Goal: Task Accomplishment & Management: Manage account settings

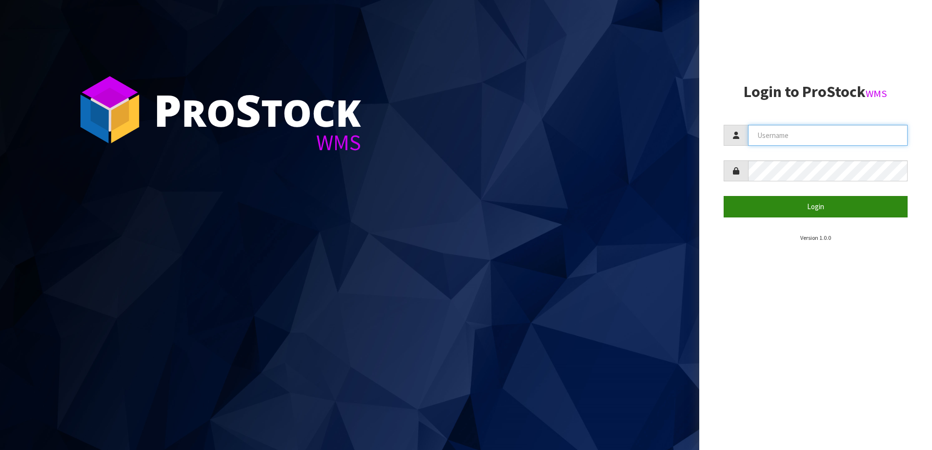
type input "SHEPHERD"
click at [781, 208] on button "Login" at bounding box center [815, 206] width 184 height 21
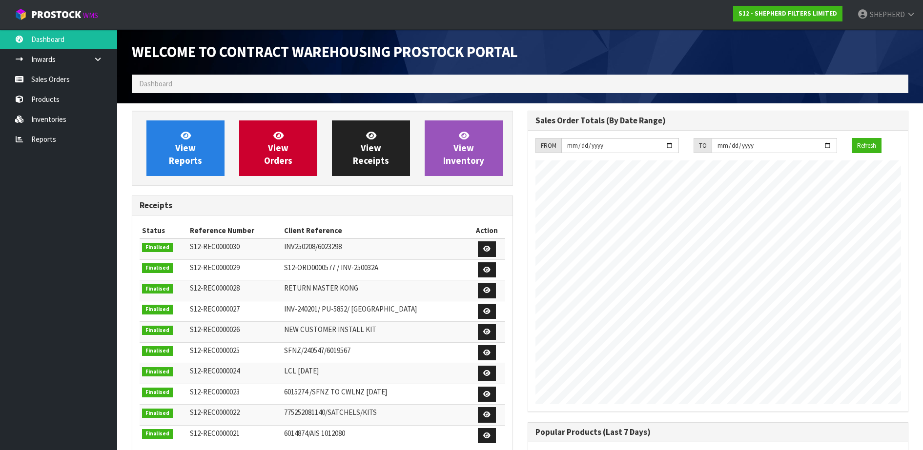
scroll to position [478, 395]
click at [55, 84] on link "Sales Orders" at bounding box center [58, 79] width 117 height 20
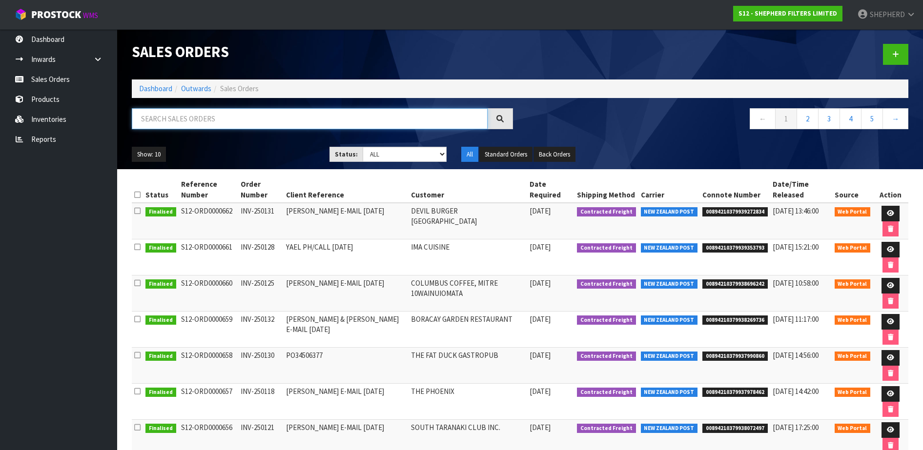
click at [238, 124] on input "text" at bounding box center [310, 118] width 356 height 21
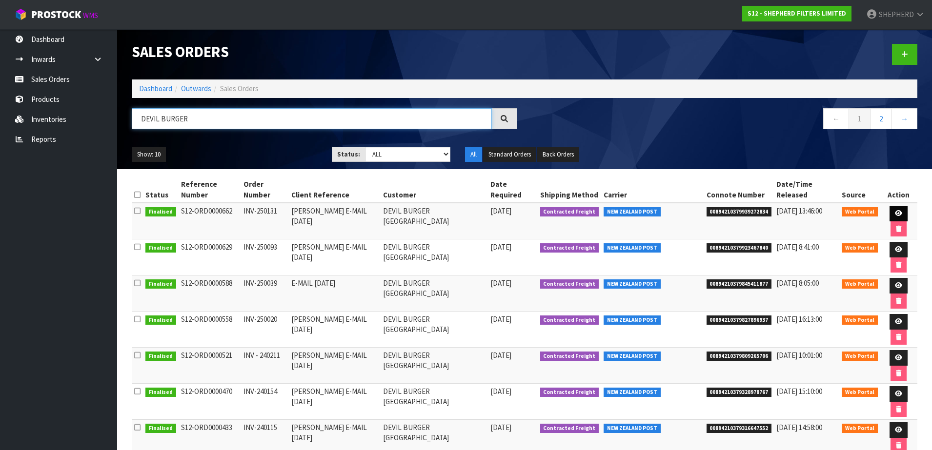
type input "DEVIL BURGER"
click at [895, 210] on icon at bounding box center [898, 213] width 7 height 6
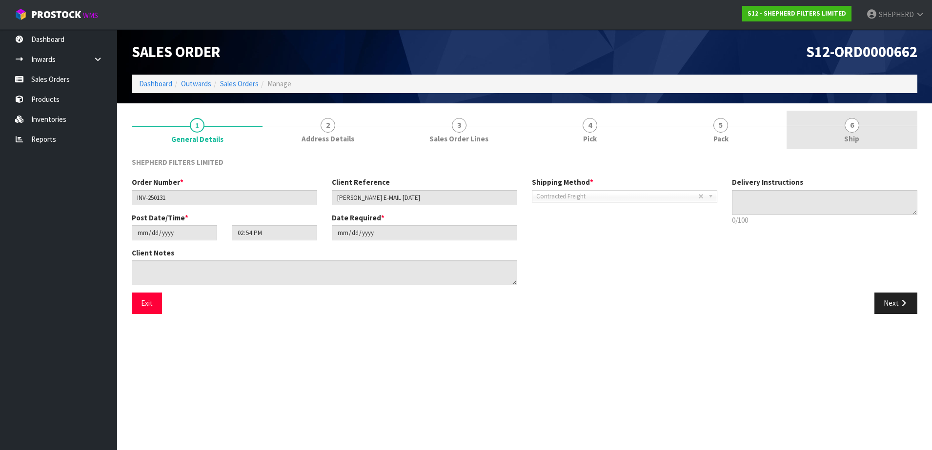
click at [854, 125] on span "6" at bounding box center [851, 125] width 15 height 15
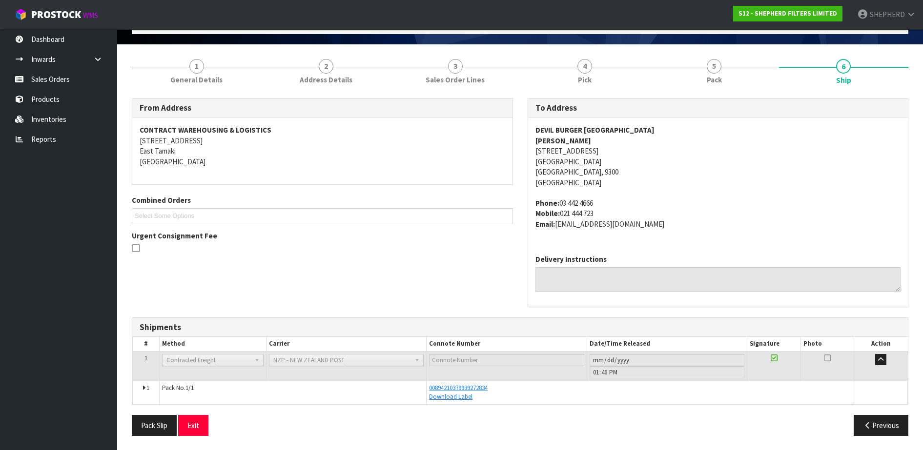
scroll to position [60, 0]
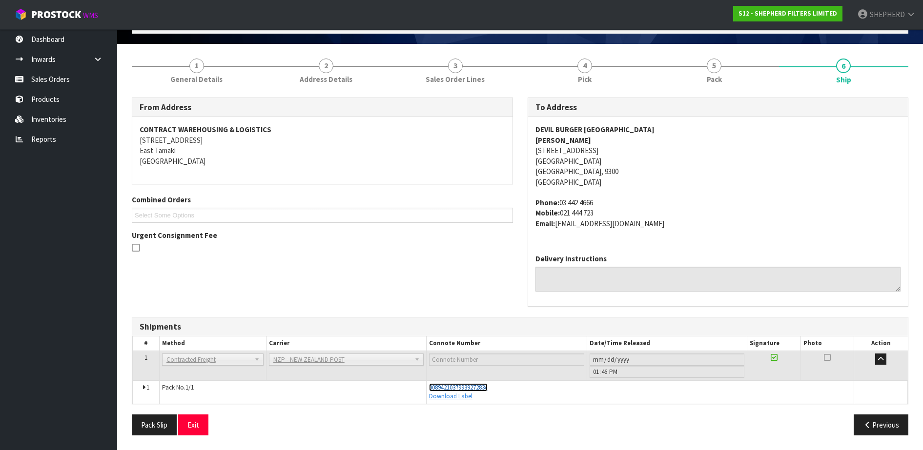
click at [460, 389] on span "00894210379939272834" at bounding box center [458, 387] width 59 height 8
click at [50, 74] on link "Sales Orders" at bounding box center [58, 79] width 117 height 20
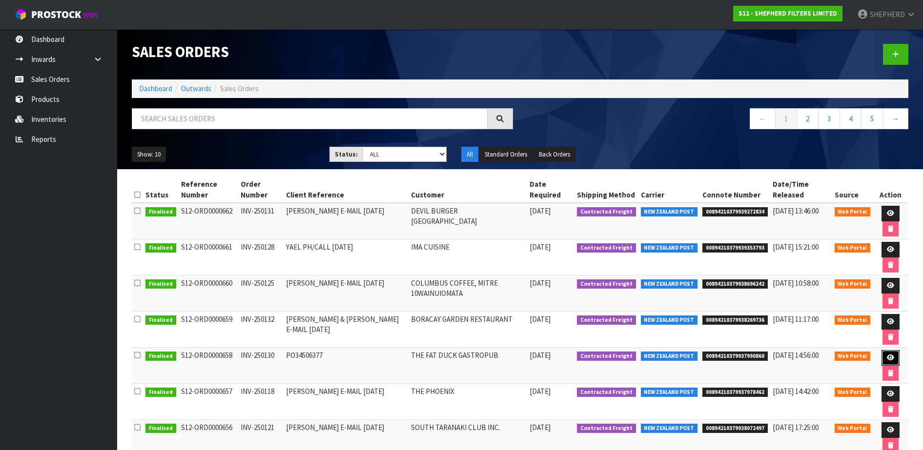
click at [883, 357] on link at bounding box center [890, 358] width 18 height 16
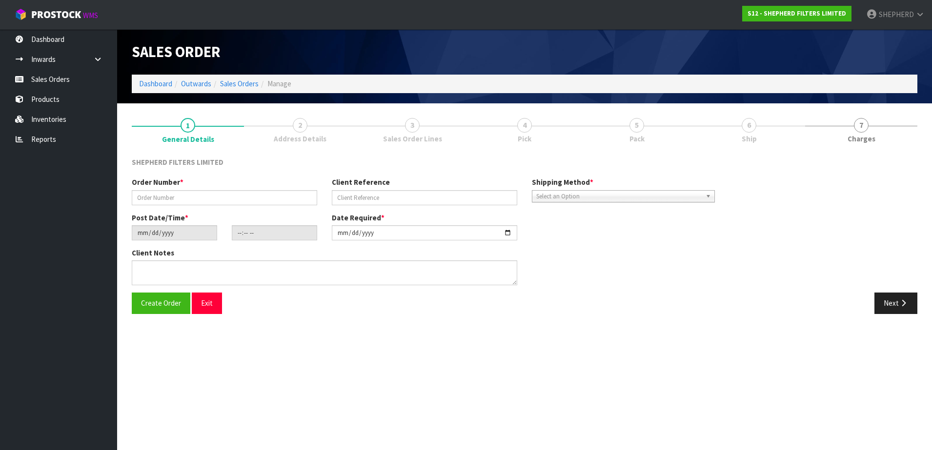
type input "INV-250130"
type input "PO34506377"
type input "[DATE]"
type input "17:13:00.000"
type input "[DATE]"
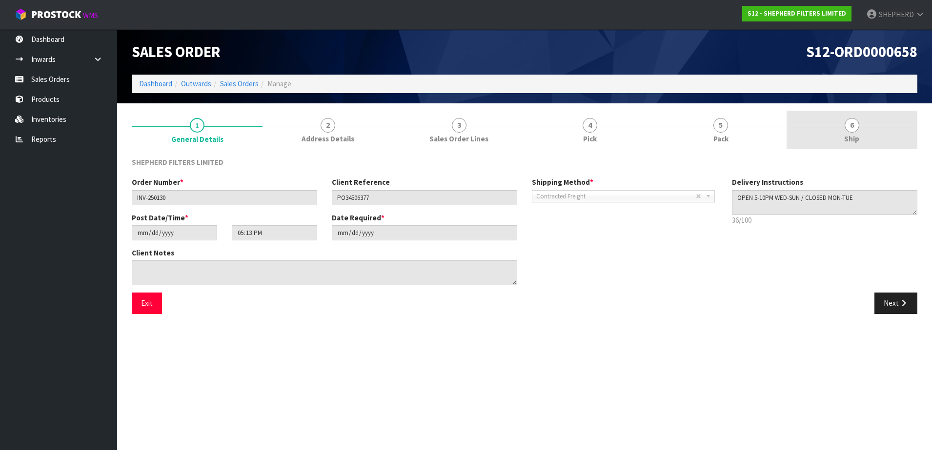
click at [852, 128] on span "6" at bounding box center [851, 125] width 15 height 15
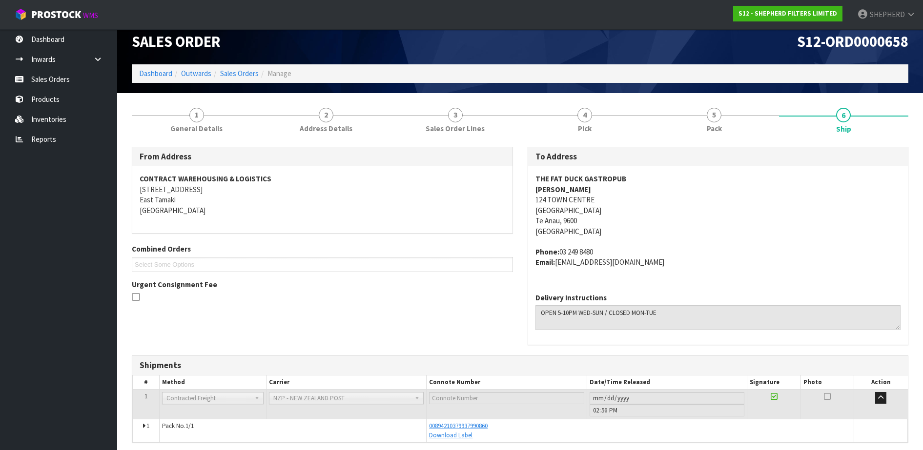
scroll to position [49, 0]
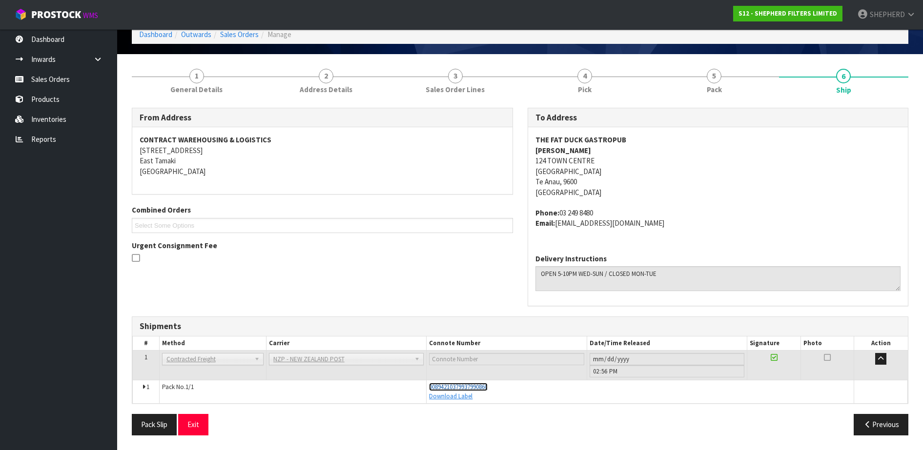
click at [468, 387] on span "00894210379937990860" at bounding box center [458, 387] width 59 height 8
click at [46, 81] on link "Sales Orders" at bounding box center [58, 79] width 117 height 20
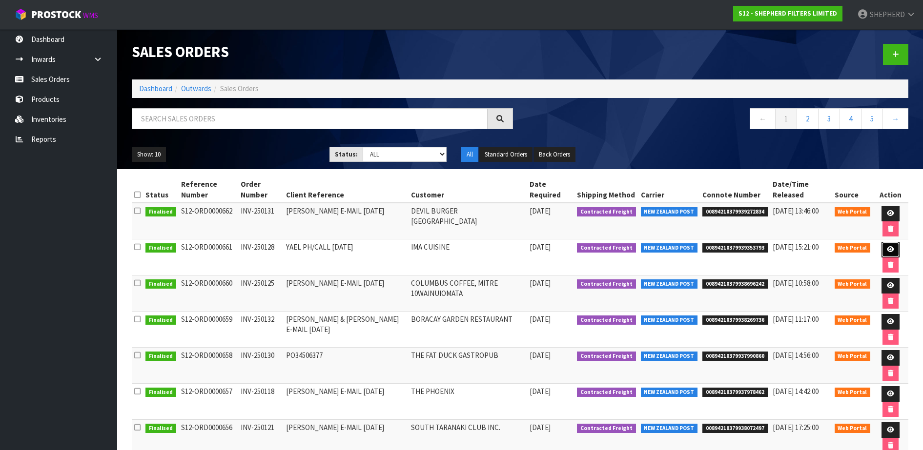
click at [891, 252] on link at bounding box center [890, 250] width 18 height 16
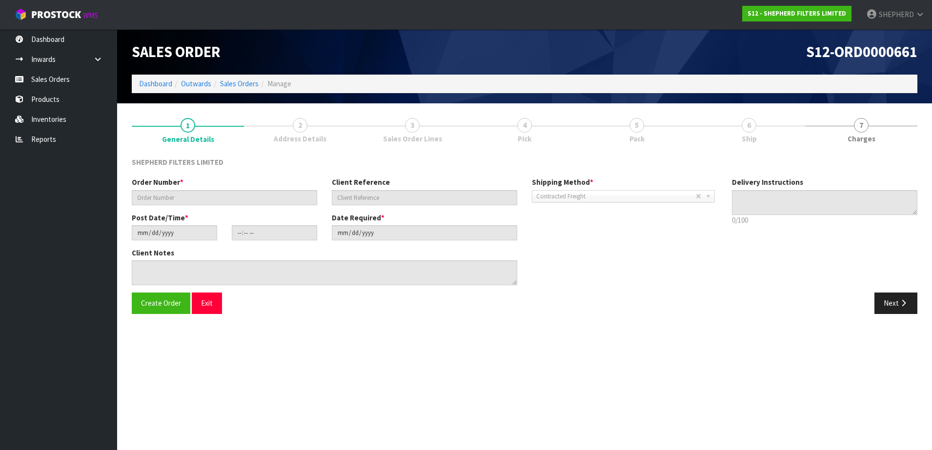
type input "INV-250128"
type input "YAEL PH/CALL [DATE]"
type input "[DATE]"
type input "14:45:00.000"
type input "[DATE]"
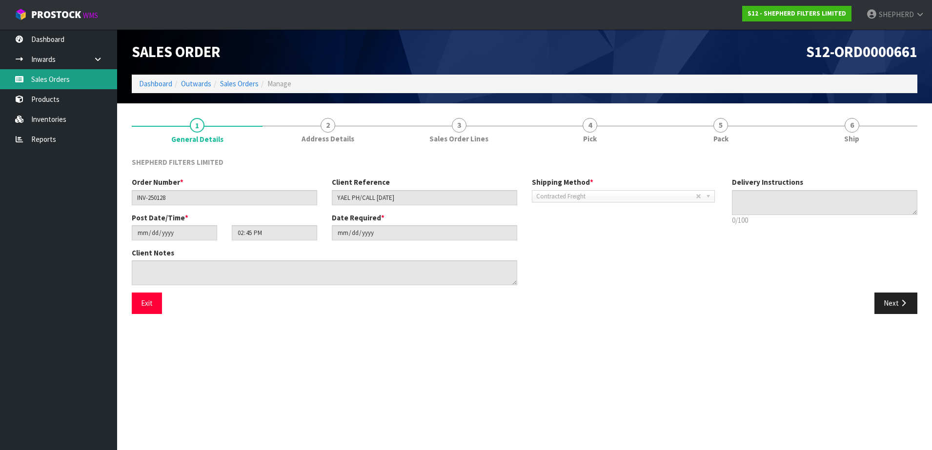
click at [39, 77] on link "Sales Orders" at bounding box center [58, 79] width 117 height 20
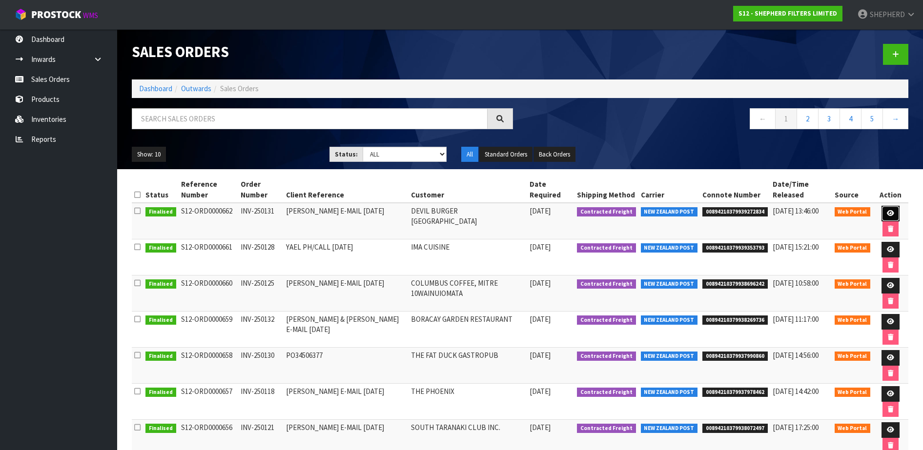
click at [884, 213] on link at bounding box center [890, 214] width 18 height 16
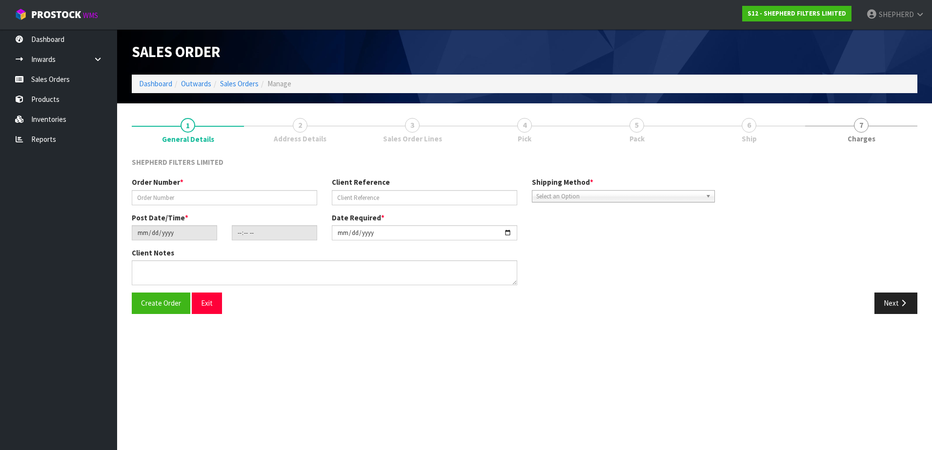
type input "INV-250131"
type input "[PERSON_NAME] E-MAIL [DATE]"
type input "[DATE]"
type input "14:54:00.000"
type input "[DATE]"
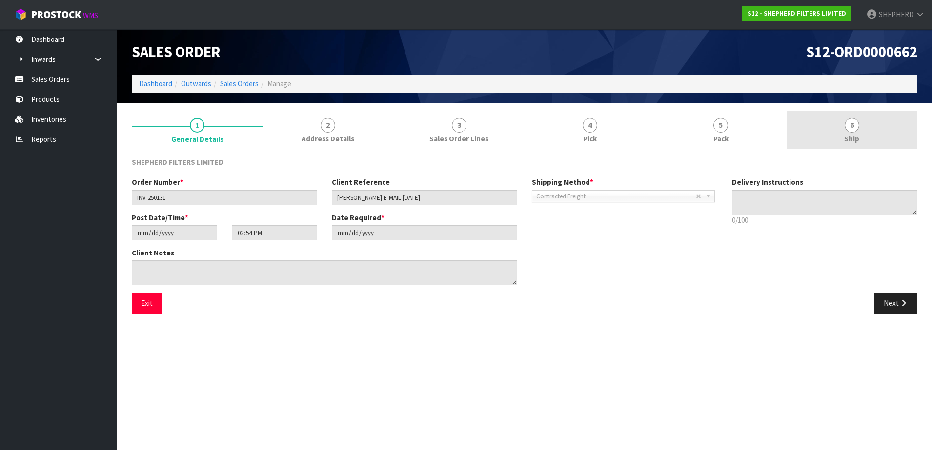
click at [853, 123] on span "6" at bounding box center [851, 125] width 15 height 15
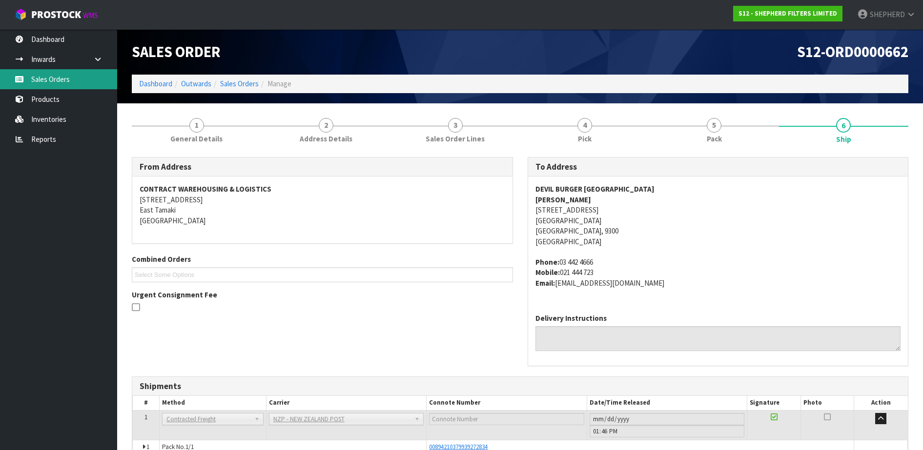
click at [59, 82] on link "Sales Orders" at bounding box center [58, 79] width 117 height 20
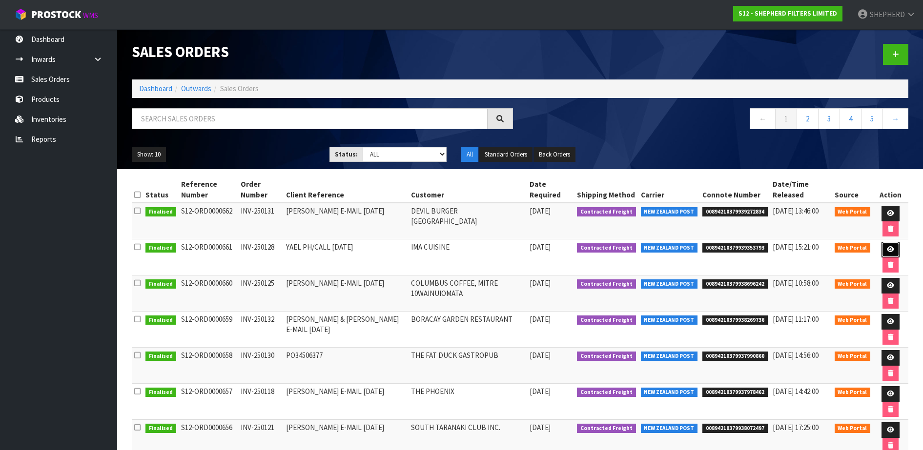
click at [890, 252] on icon at bounding box center [889, 249] width 7 height 6
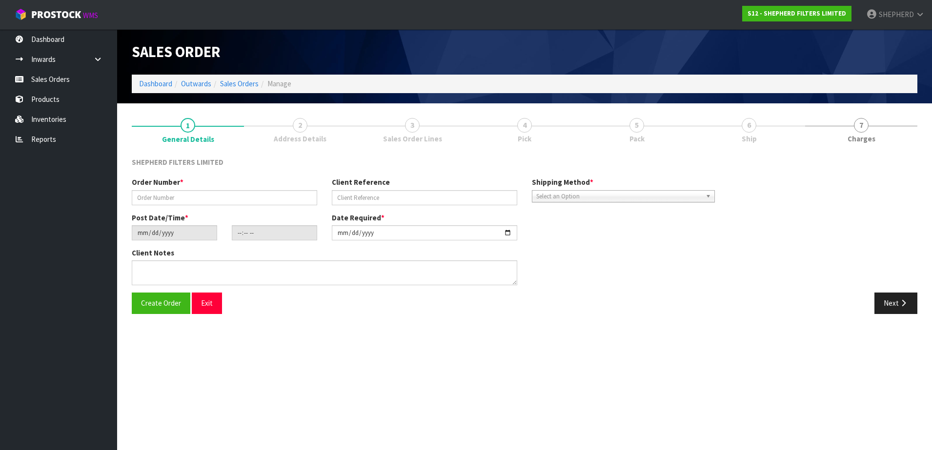
type input "INV-250128"
type input "YAEL PH/CALL [DATE]"
type input "[DATE]"
type input "14:45:00.000"
type input "[DATE]"
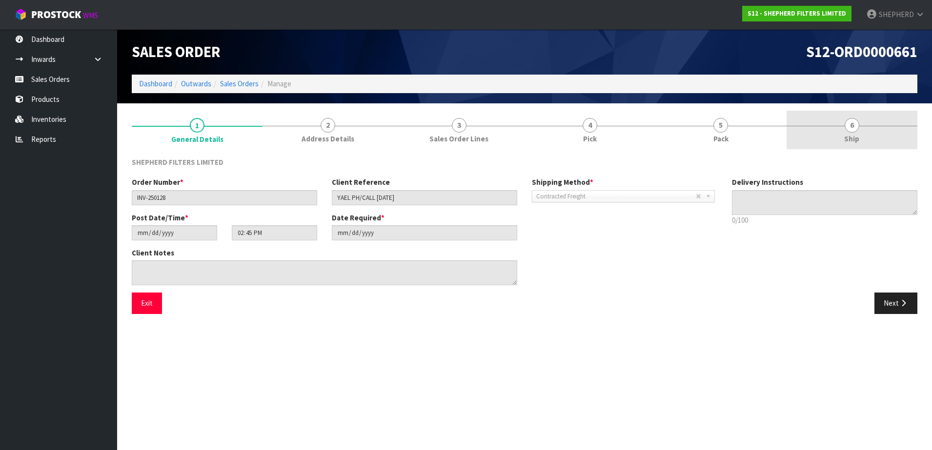
click at [856, 130] on span "6" at bounding box center [851, 125] width 15 height 15
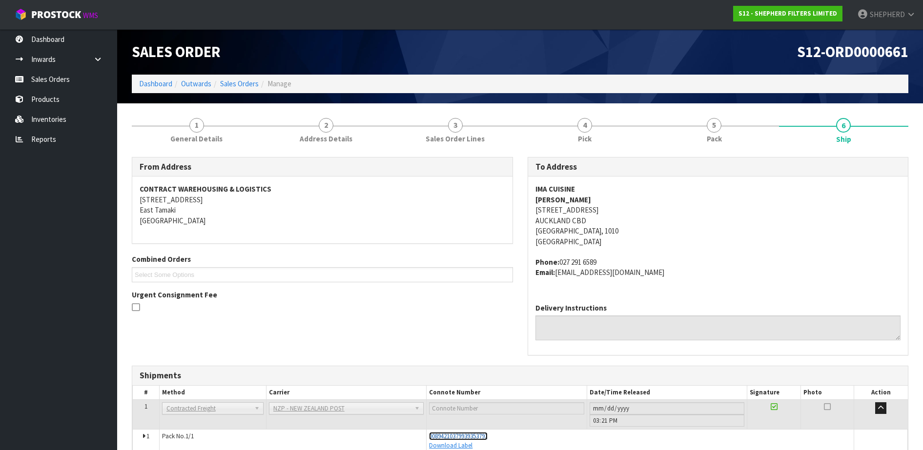
click at [474, 437] on span "00894210379939353793" at bounding box center [458, 436] width 59 height 8
click at [33, 83] on link "Sales Orders" at bounding box center [58, 79] width 117 height 20
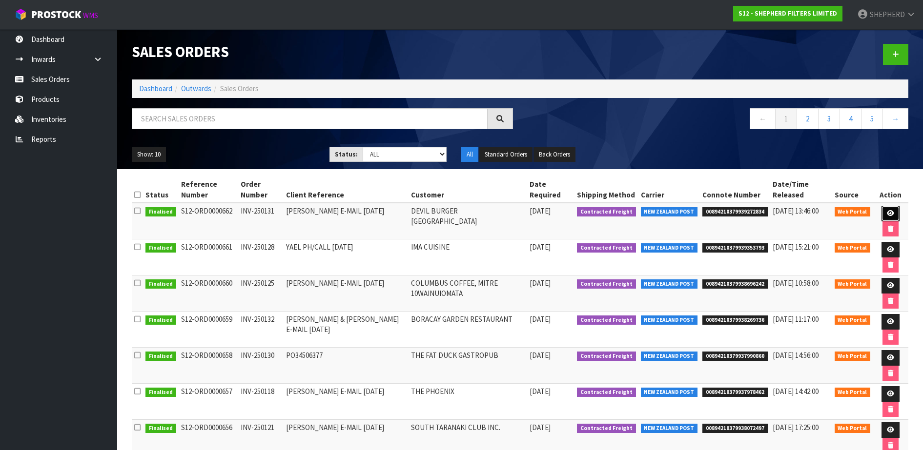
click at [891, 217] on link at bounding box center [890, 214] width 18 height 16
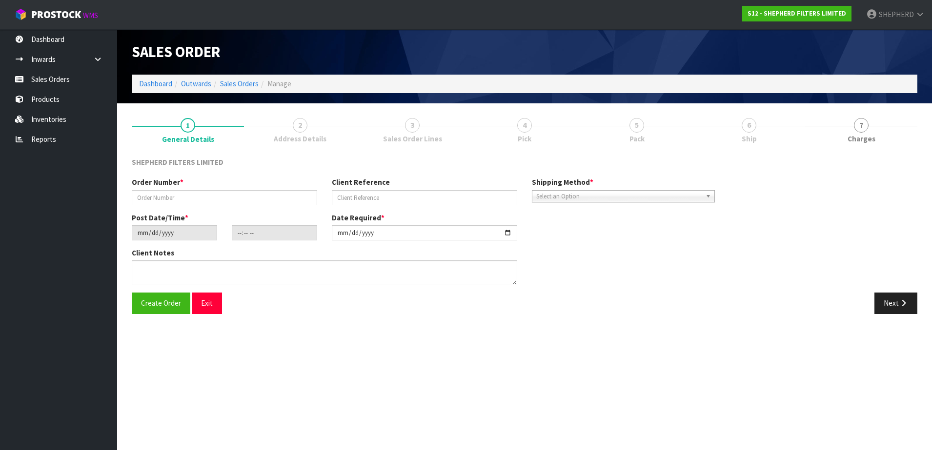
type input "INV-250131"
type input "[PERSON_NAME] E-MAIL [DATE]"
type input "[DATE]"
type input "14:54:00.000"
type input "[DATE]"
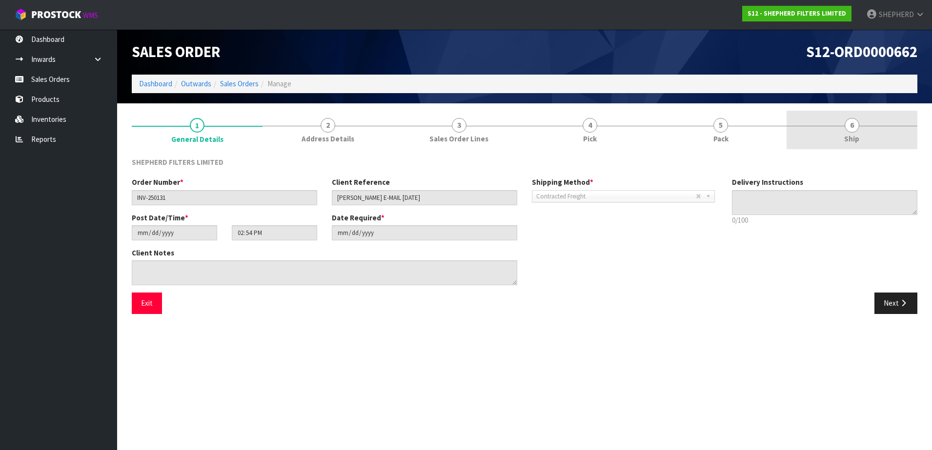
click at [849, 127] on span "6" at bounding box center [851, 125] width 15 height 15
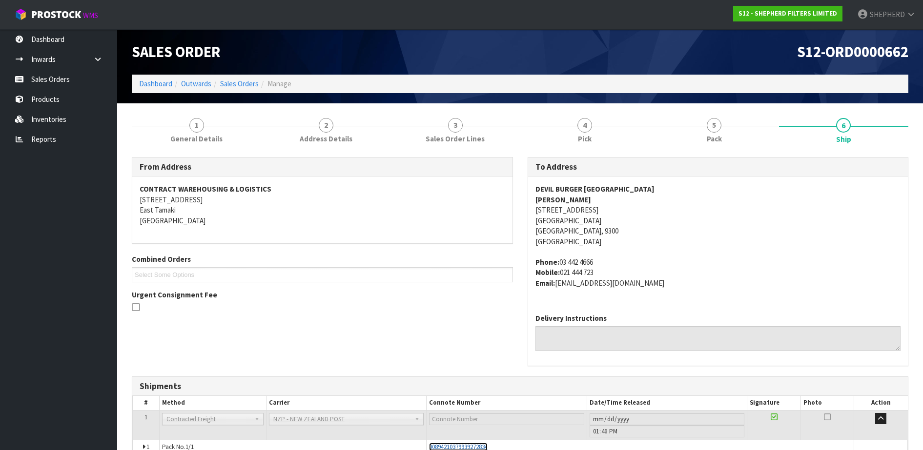
click at [473, 449] on span "00894210379939272834" at bounding box center [458, 447] width 59 height 8
click at [47, 81] on link "Sales Orders" at bounding box center [58, 79] width 117 height 20
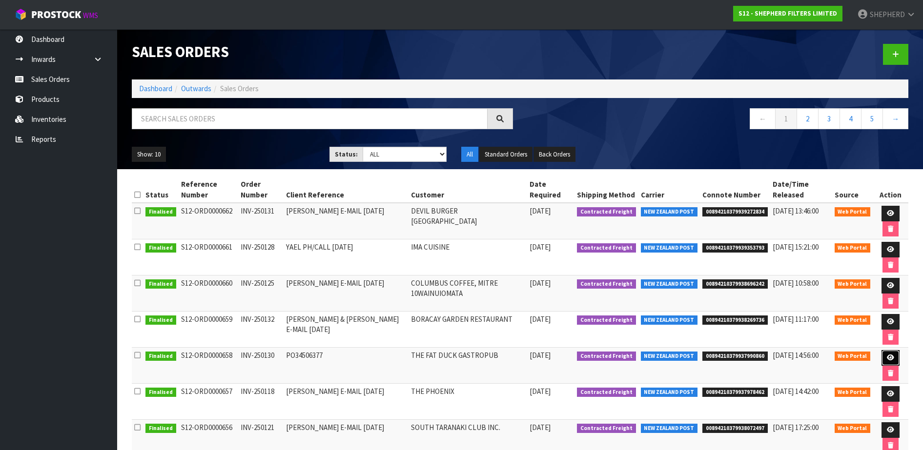
click at [886, 359] on icon at bounding box center [889, 358] width 7 height 6
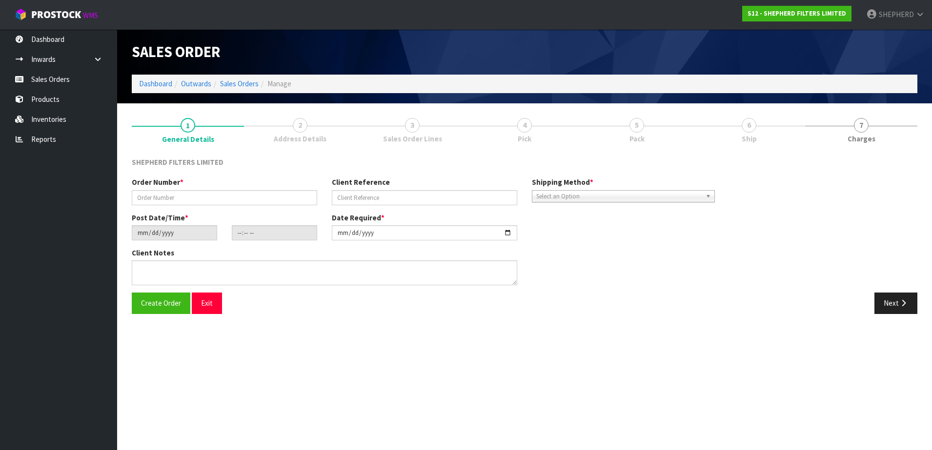
type input "INV-250130"
type input "PO34506377"
type input "[DATE]"
type input "17:13:00.000"
type input "[DATE]"
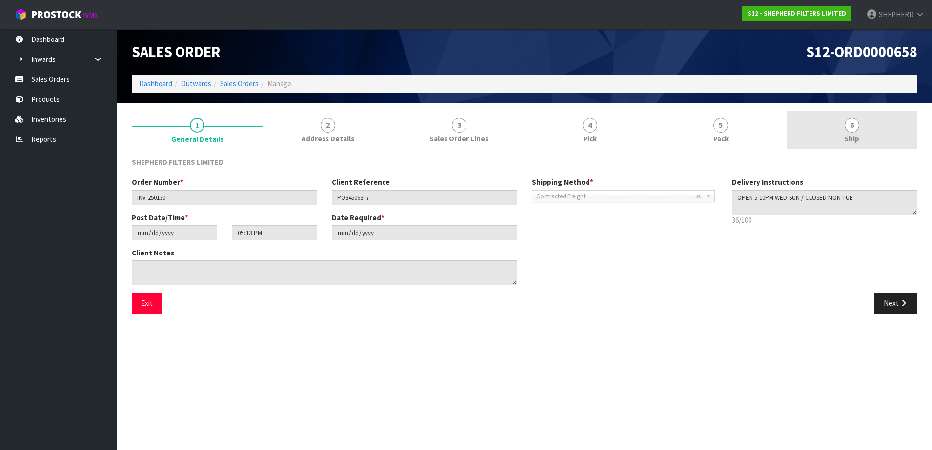
click at [850, 124] on span "6" at bounding box center [851, 125] width 15 height 15
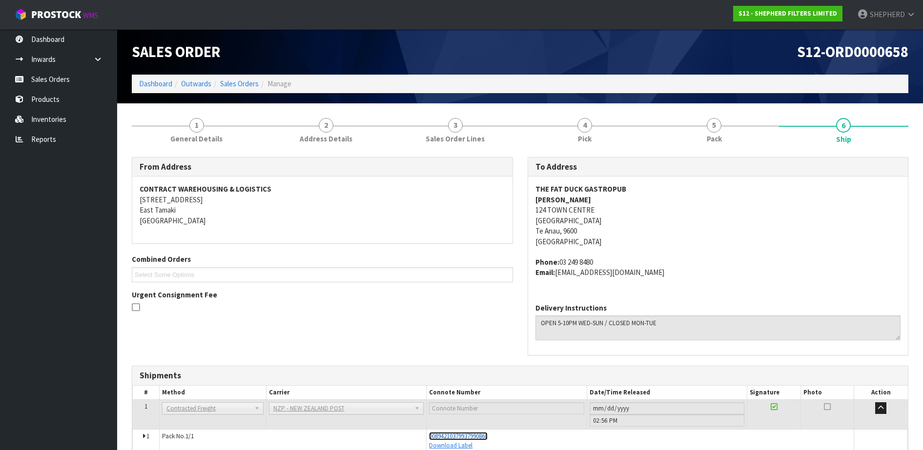
click at [485, 435] on span "00894210379937990860" at bounding box center [458, 436] width 59 height 8
click at [471, 436] on span "00894210379937990860" at bounding box center [458, 436] width 59 height 8
click at [64, 83] on link "Sales Orders" at bounding box center [58, 79] width 117 height 20
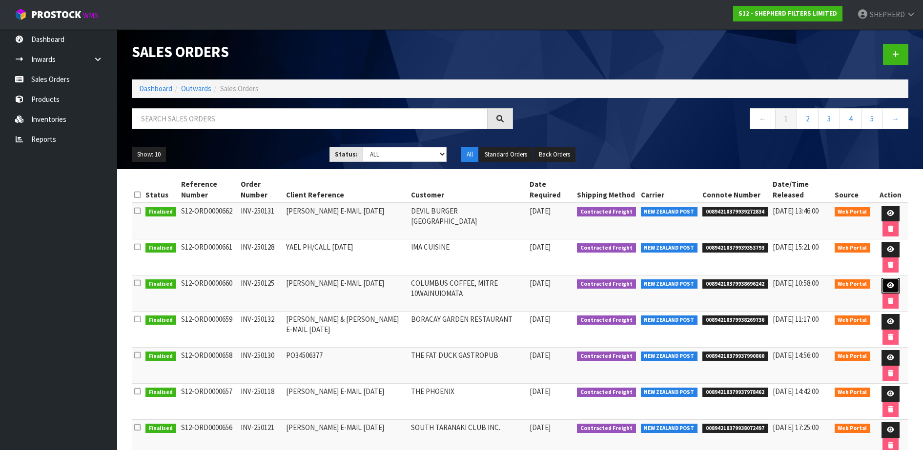
click at [882, 286] on link at bounding box center [890, 286] width 18 height 16
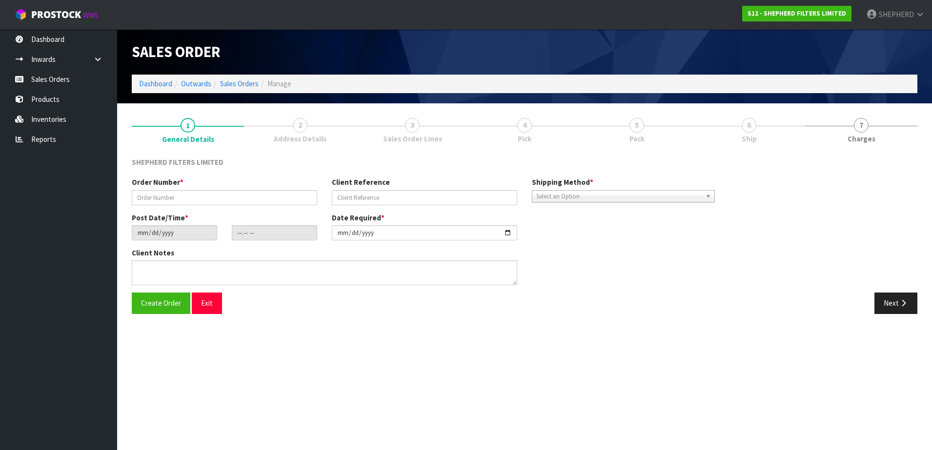
type input "INV-250125"
type input "[PERSON_NAME] E-MAIL [DATE]"
type input "[DATE]"
type input "16:53:00.000"
type input "[DATE]"
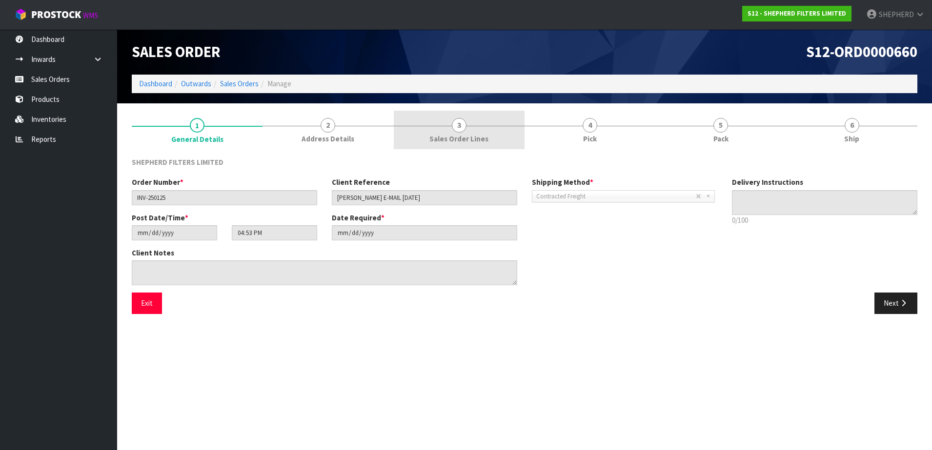
click at [463, 128] on span "3" at bounding box center [459, 125] width 15 height 15
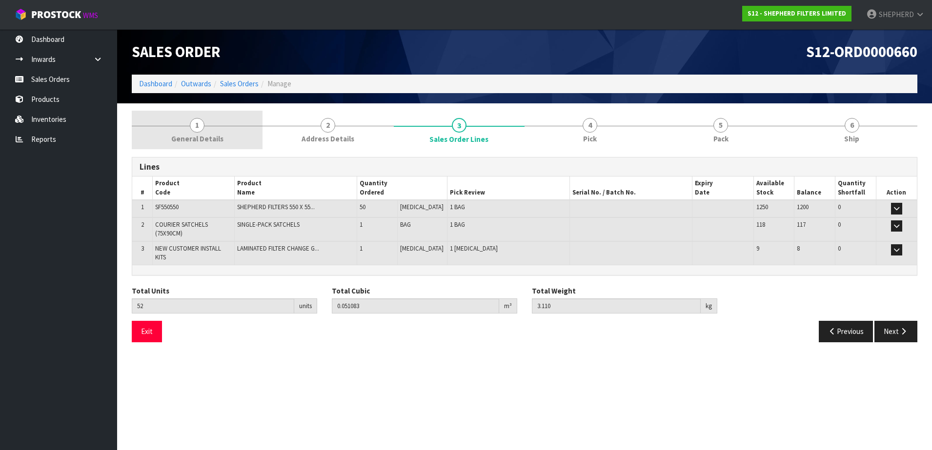
click at [195, 126] on span "1" at bounding box center [197, 125] width 15 height 15
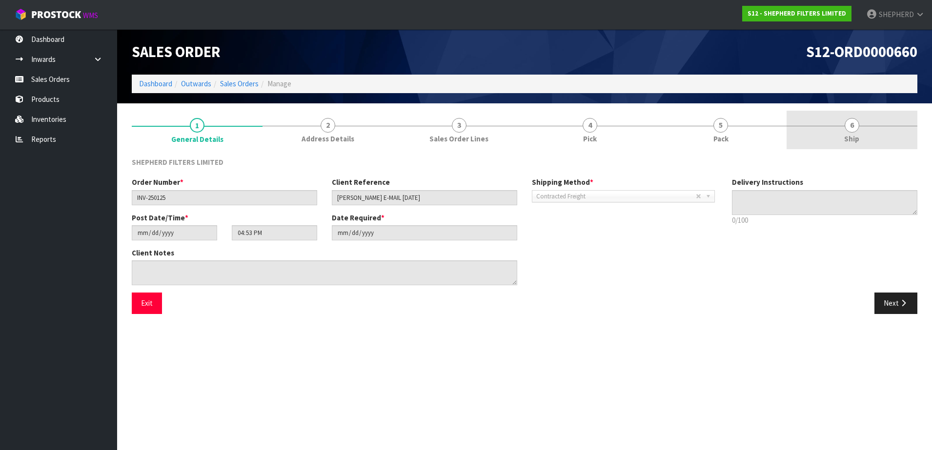
click at [853, 126] on span "6" at bounding box center [851, 125] width 15 height 15
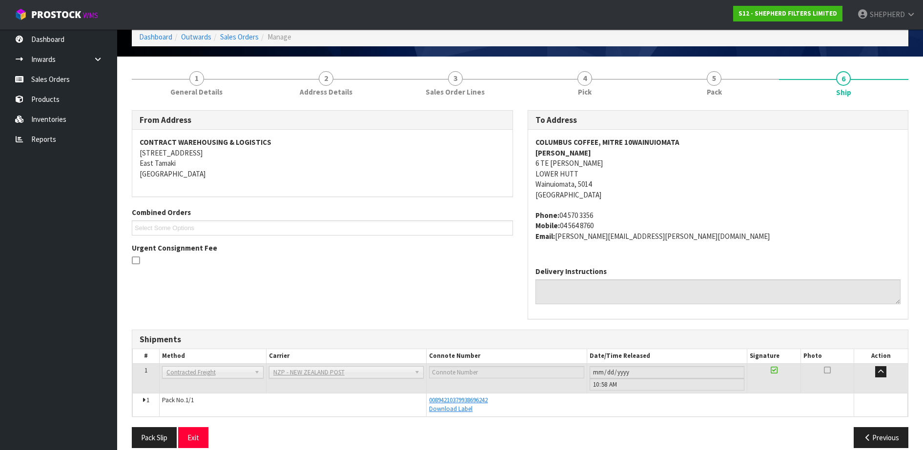
scroll to position [60, 0]
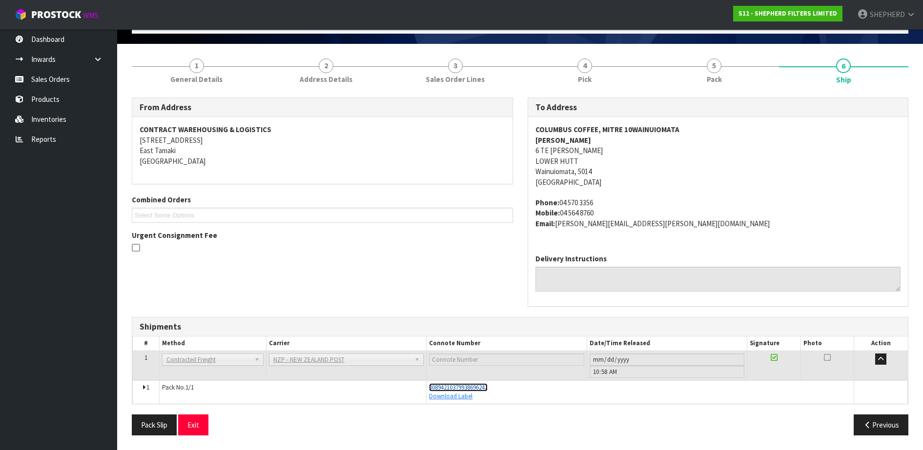
click at [474, 385] on span "00894210379938696242" at bounding box center [458, 387] width 59 height 8
click at [71, 84] on link "Sales Orders" at bounding box center [58, 79] width 117 height 20
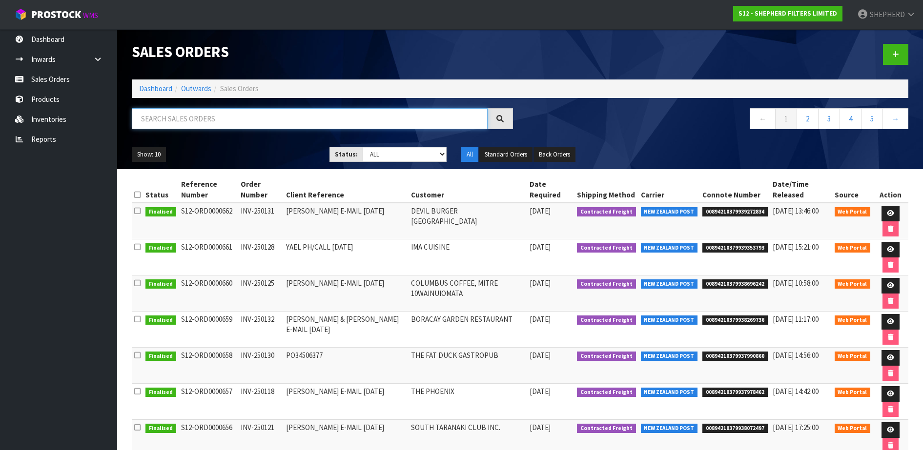
click at [208, 124] on input "text" at bounding box center [310, 118] width 356 height 21
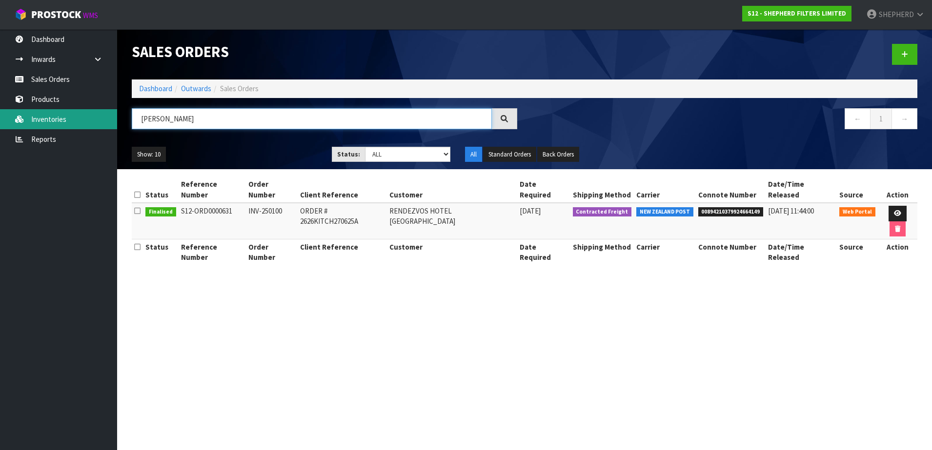
drag, startPoint x: 211, startPoint y: 121, endPoint x: 70, endPoint y: 112, distance: 141.8
click at [70, 112] on body "Toggle navigation ProStock WMS S12 - SHEPHERD FILTERS LIMITED SHEPHERD Logout D…" at bounding box center [466, 225] width 932 height 450
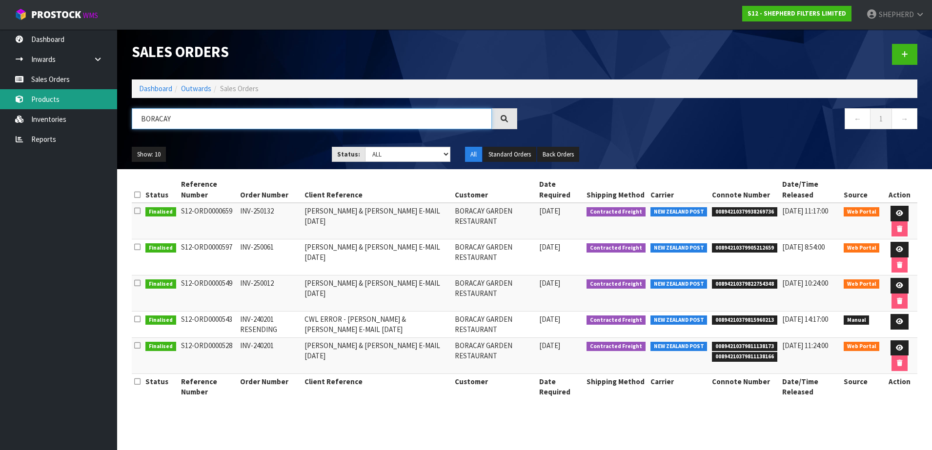
drag, startPoint x: 215, startPoint y: 120, endPoint x: 72, endPoint y: 106, distance: 144.1
click at [73, 107] on body "Toggle navigation ProStock WMS S12 - SHEPHERD FILTERS LIMITED SHEPHERD Logout D…" at bounding box center [466, 225] width 932 height 450
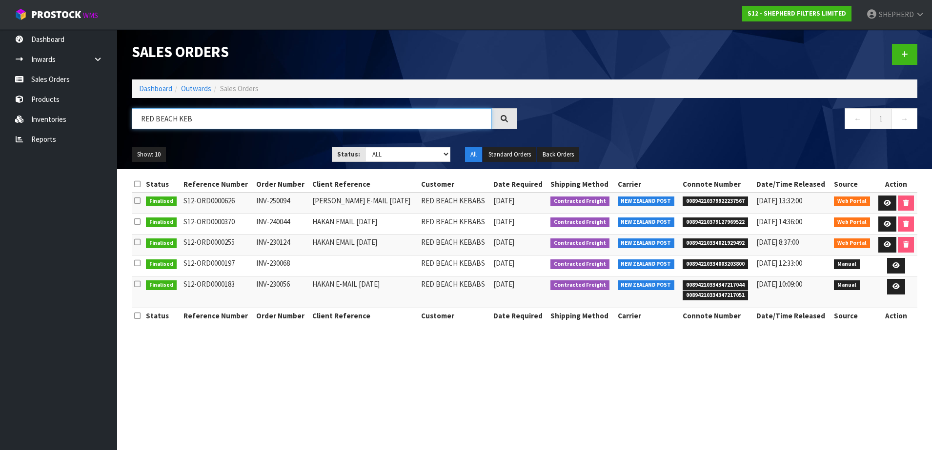
drag, startPoint x: 255, startPoint y: 117, endPoint x: -65, endPoint y: 77, distance: 322.6
click at [0, 77] on html "Toggle navigation ProStock WMS S12 - SHEPHERD FILTERS LIMITED SHEPHERD Logout D…" at bounding box center [466, 225] width 932 height 450
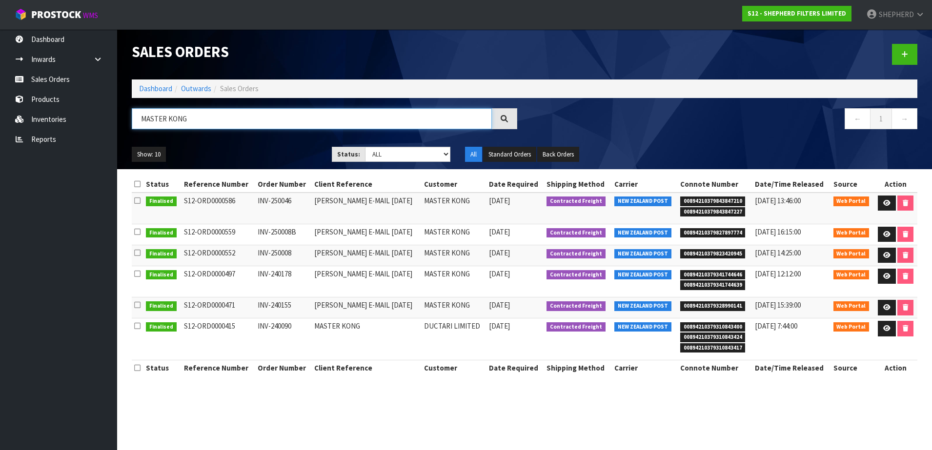
drag, startPoint x: 216, startPoint y: 121, endPoint x: 137, endPoint y: 106, distance: 81.0
click at [137, 106] on div "Sales Orders Dashboard Outwards Sales Orders MASTER KONG ← 1 → Show: 10 5 10 25…" at bounding box center [524, 99] width 800 height 140
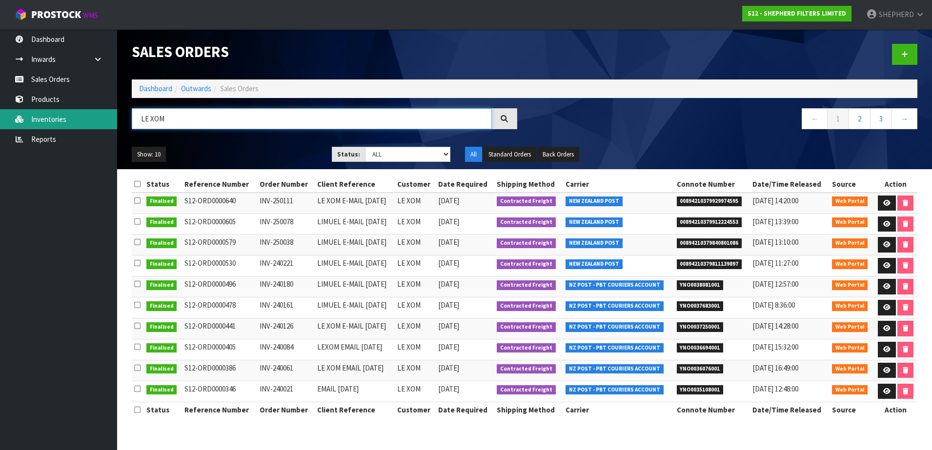
drag, startPoint x: 173, startPoint y: 125, endPoint x: 109, endPoint y: 118, distance: 64.3
click at [109, 118] on body "Toggle navigation ProStock WMS S12 - SHEPHERD FILTERS LIMITED SHEPHERD Logout D…" at bounding box center [466, 225] width 932 height 450
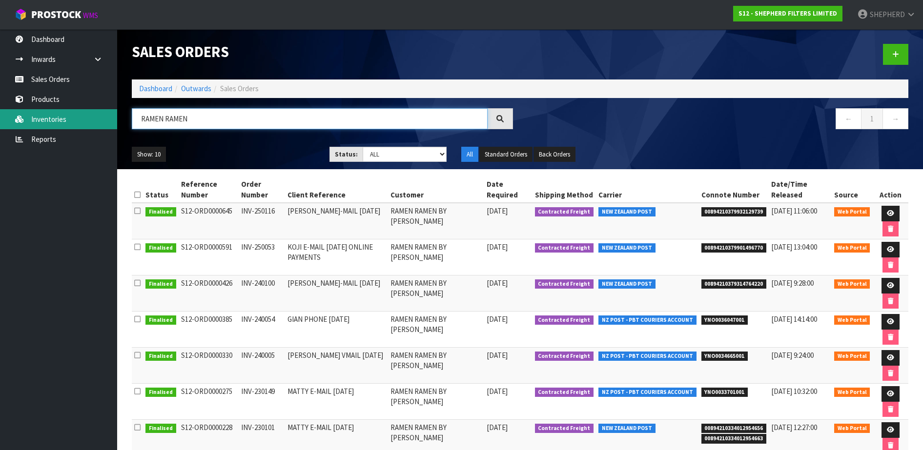
drag, startPoint x: 216, startPoint y: 118, endPoint x: 89, endPoint y: 114, distance: 126.9
click at [93, 115] on body "Toggle navigation ProStock WMS S12 - SHEPHERD FILTERS LIMITED SHEPHERD Logout D…" at bounding box center [461, 225] width 923 height 450
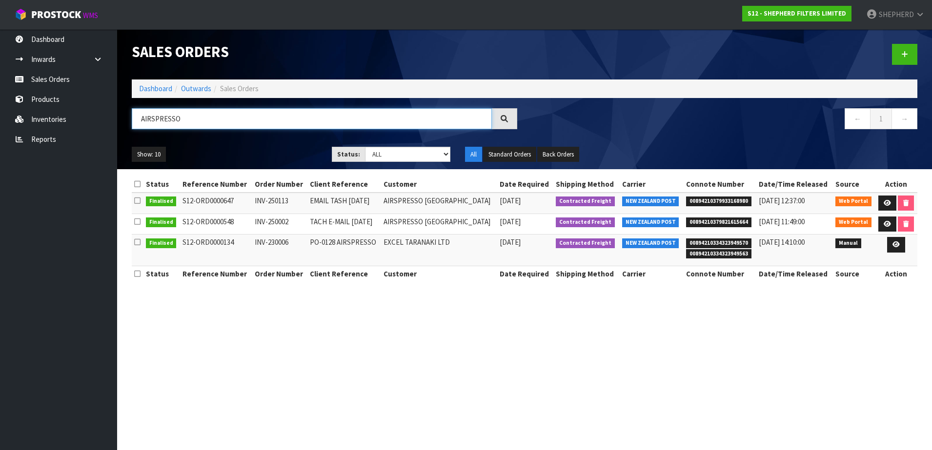
drag, startPoint x: 248, startPoint y: 118, endPoint x: 130, endPoint y: 103, distance: 119.0
click at [130, 103] on div "Sales Orders Dashboard Outwards Sales Orders AIRSPRESSO ← 1 → Show: 10 5 10 25 …" at bounding box center [524, 99] width 800 height 140
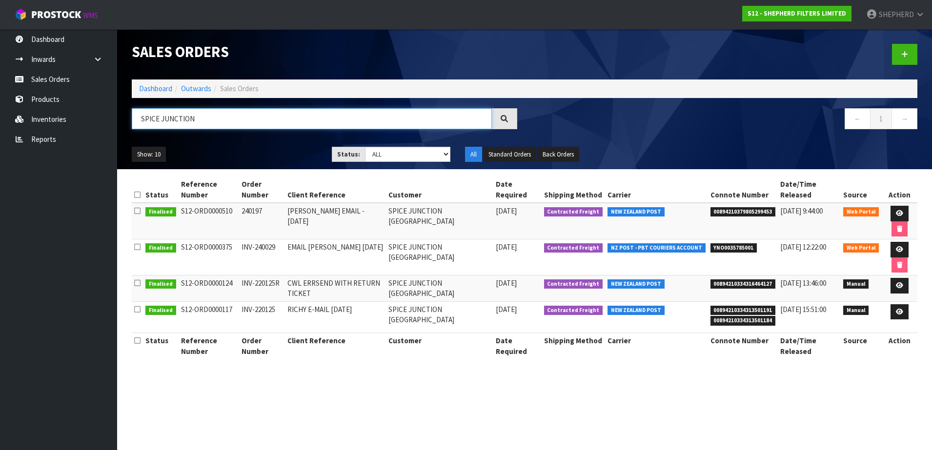
type input "SPICE JUNCTION"
drag, startPoint x: 47, startPoint y: 76, endPoint x: 48, endPoint y: 86, distance: 9.9
click at [47, 76] on link "Sales Orders" at bounding box center [58, 79] width 117 height 20
